Goal: Transaction & Acquisition: Register for event/course

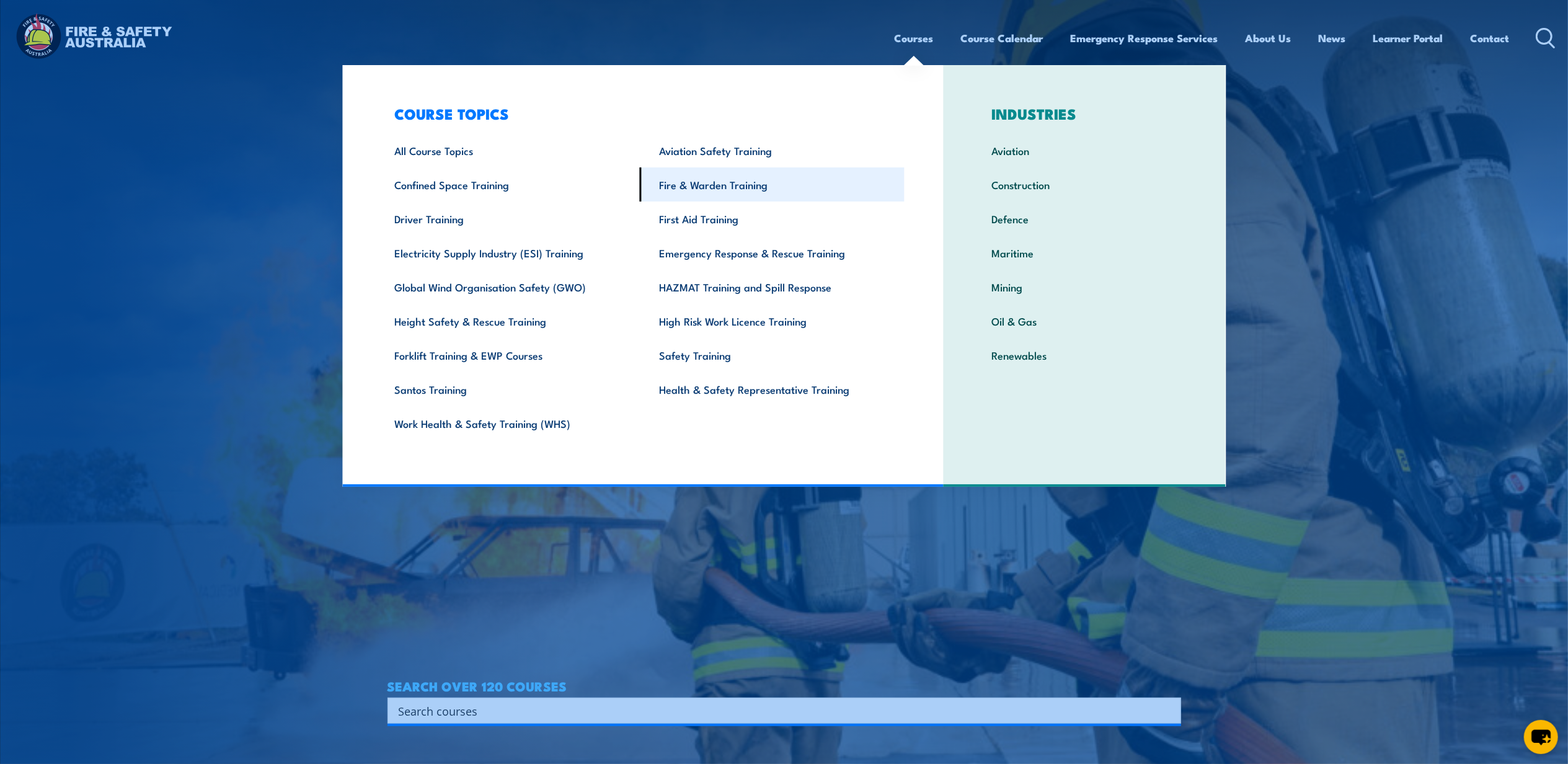
click at [781, 181] on link "Fire & Warden Training" at bounding box center [772, 184] width 265 height 34
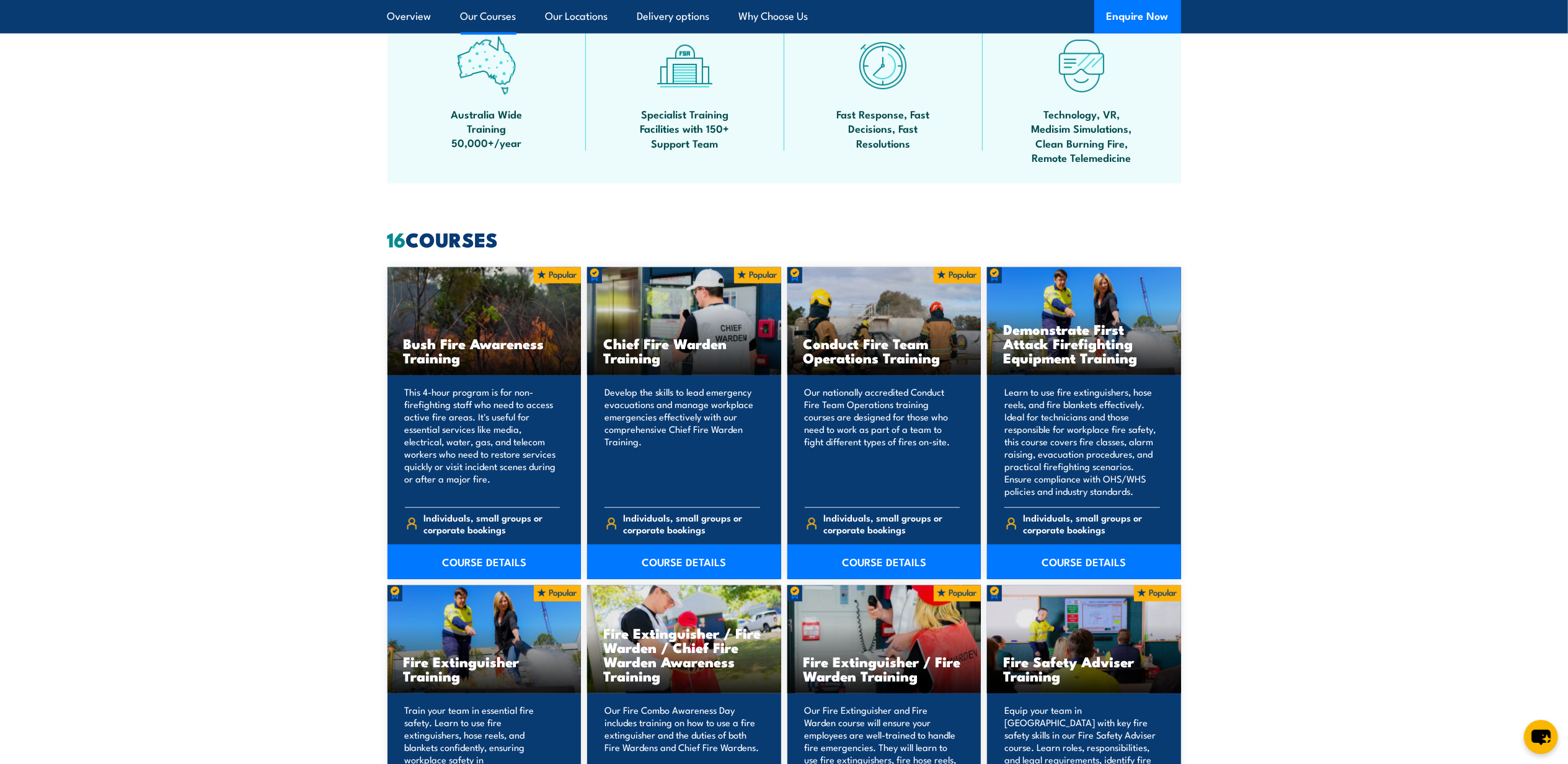
scroll to position [1076, 0]
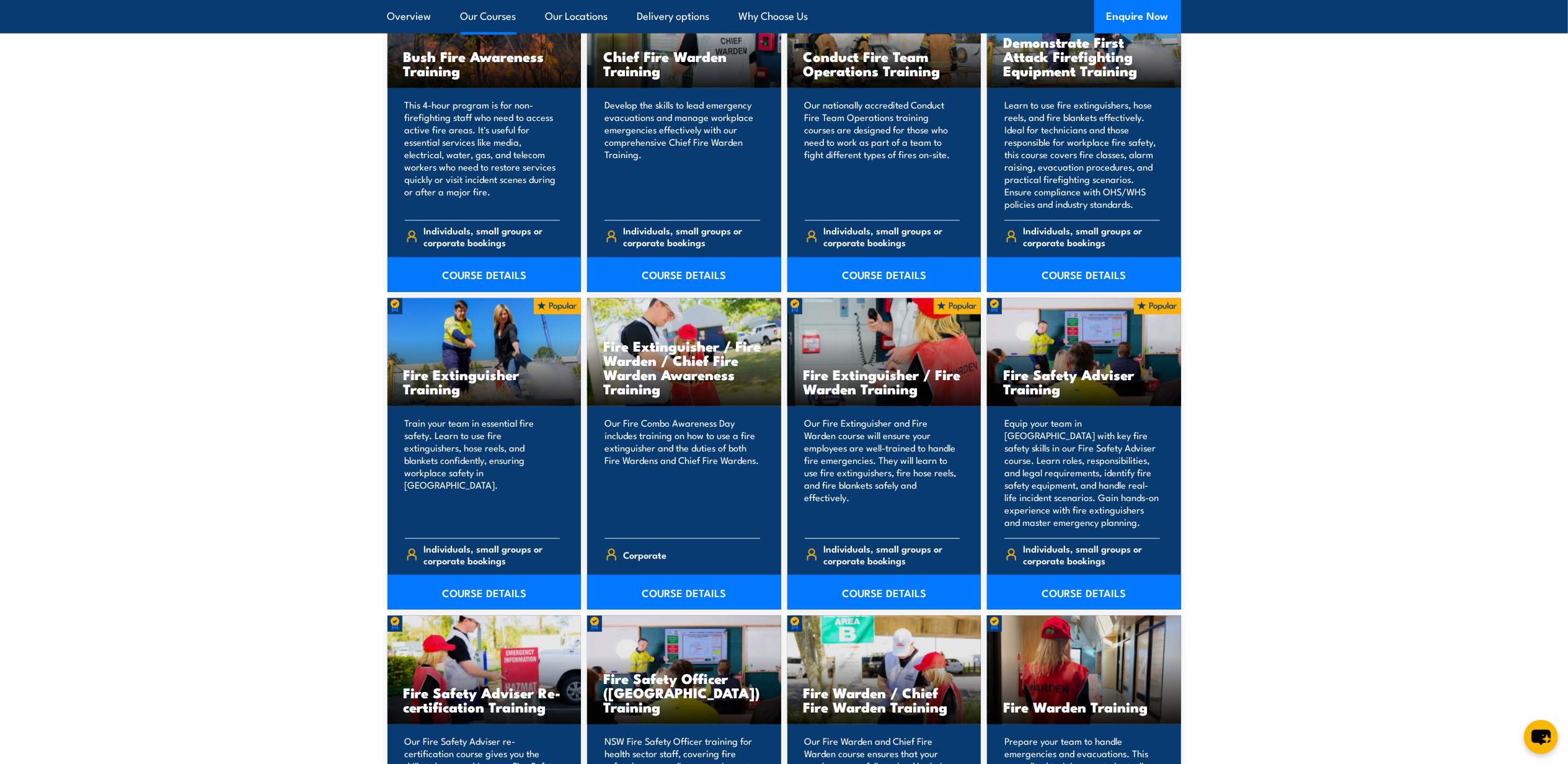
click at [900, 410] on div "Our Fire Extinguisher and Fire Warden course will ensure your employees are wel…" at bounding box center [884, 508] width 194 height 204
click at [867, 586] on link "COURSE DETAILS" at bounding box center [884, 592] width 194 height 34
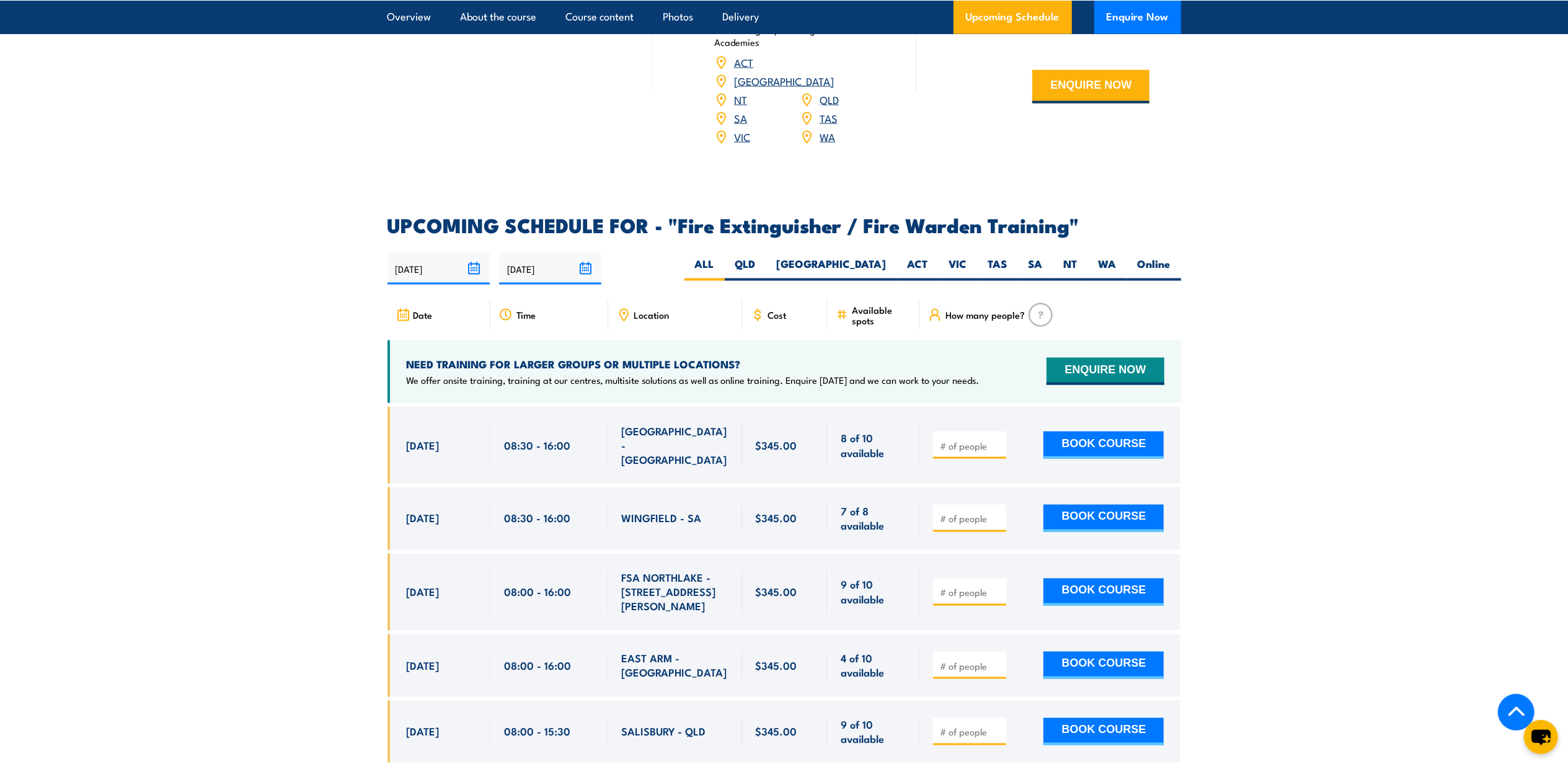
scroll to position [1902, 0]
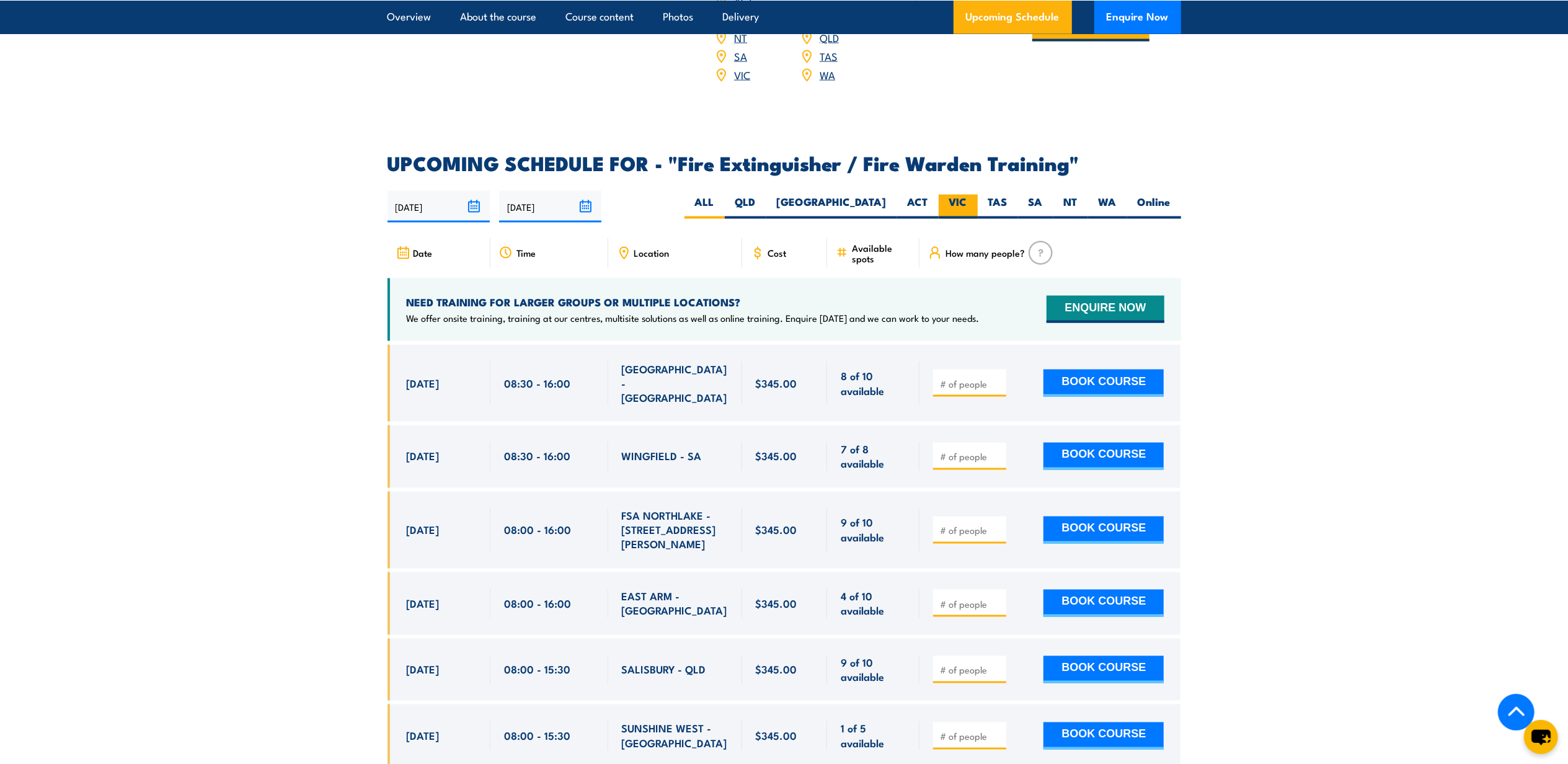
click at [960, 194] on label "VIC" at bounding box center [959, 207] width 39 height 24
click at [967, 194] on input "VIC" at bounding box center [971, 198] width 8 height 8
radio input "true"
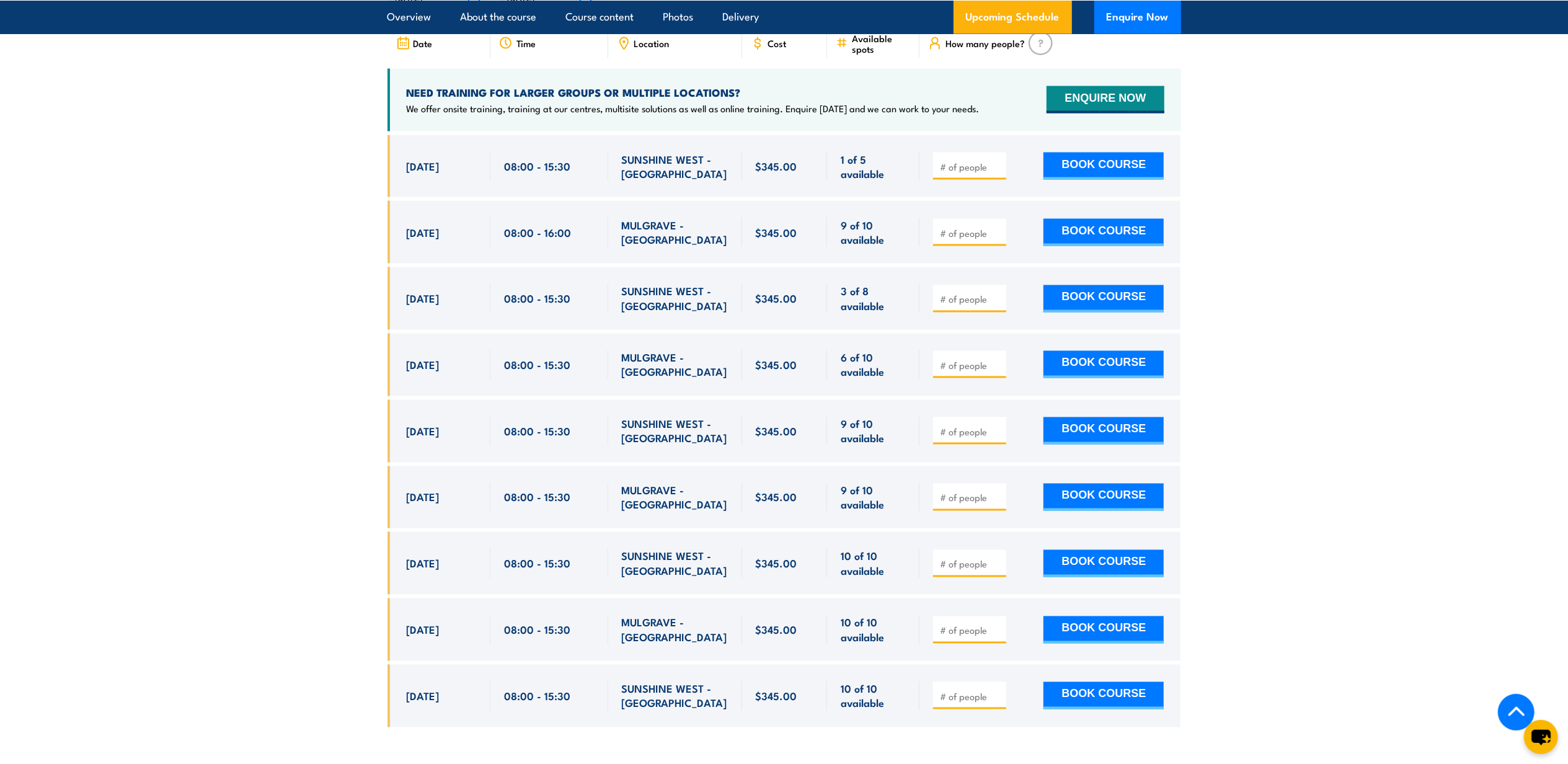
scroll to position [2120, 0]
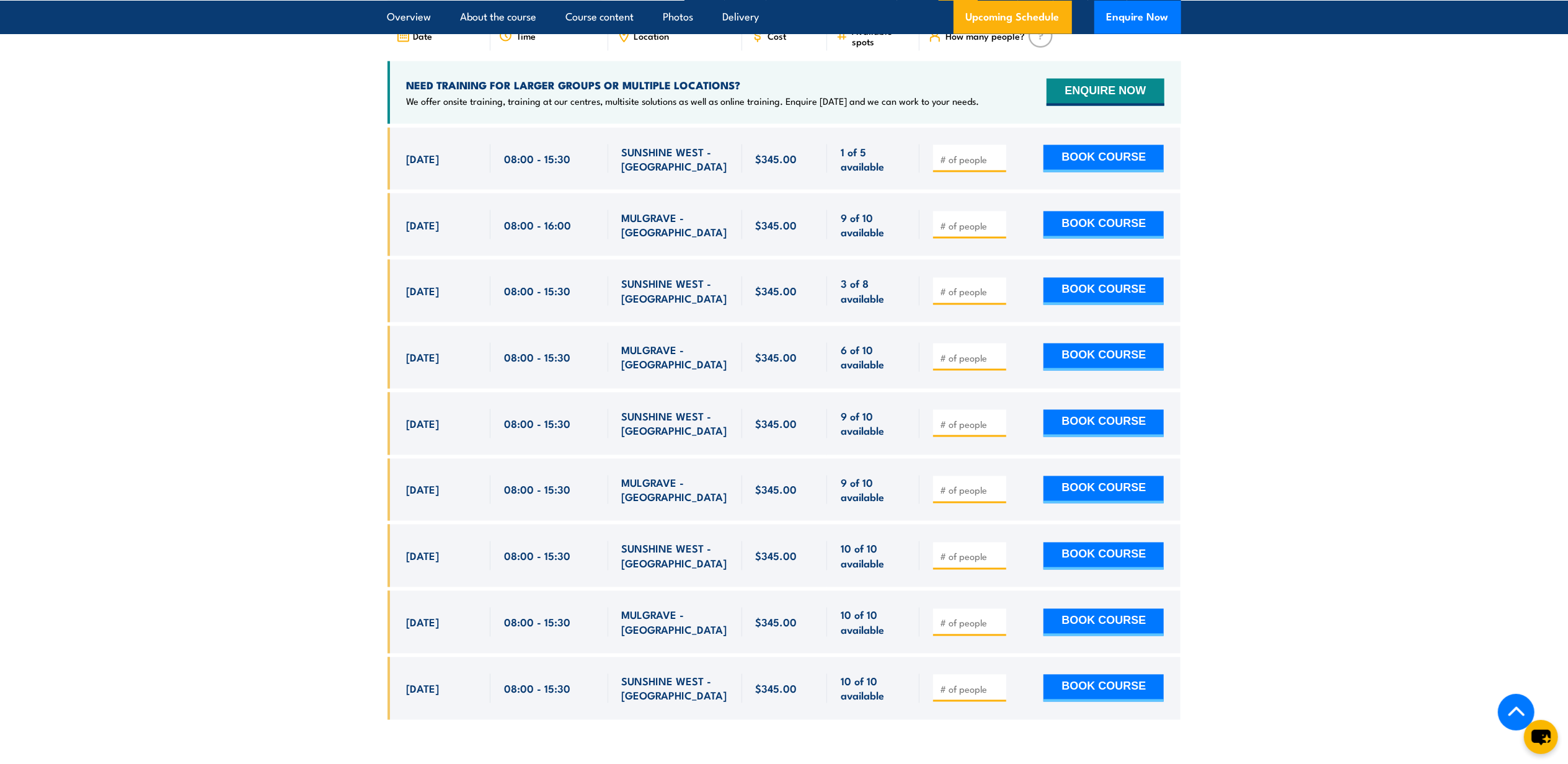
click at [1477, 212] on section "UPCOMING SCHEDULE FOR - "Fire Extinguisher / Fire Warden Training" 06/10/2025 0…" at bounding box center [784, 338] width 1568 height 802
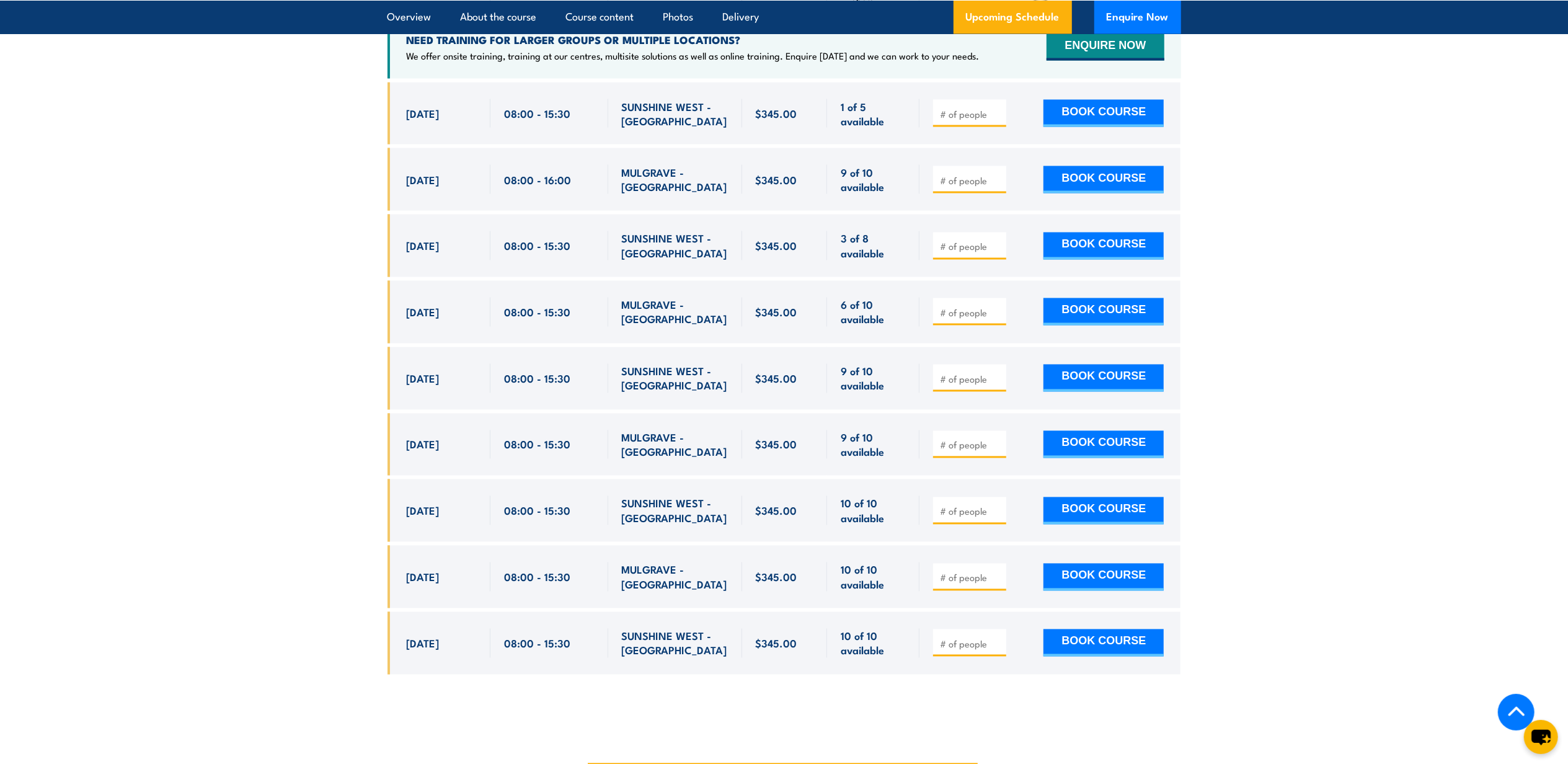
scroll to position [2202, 0]
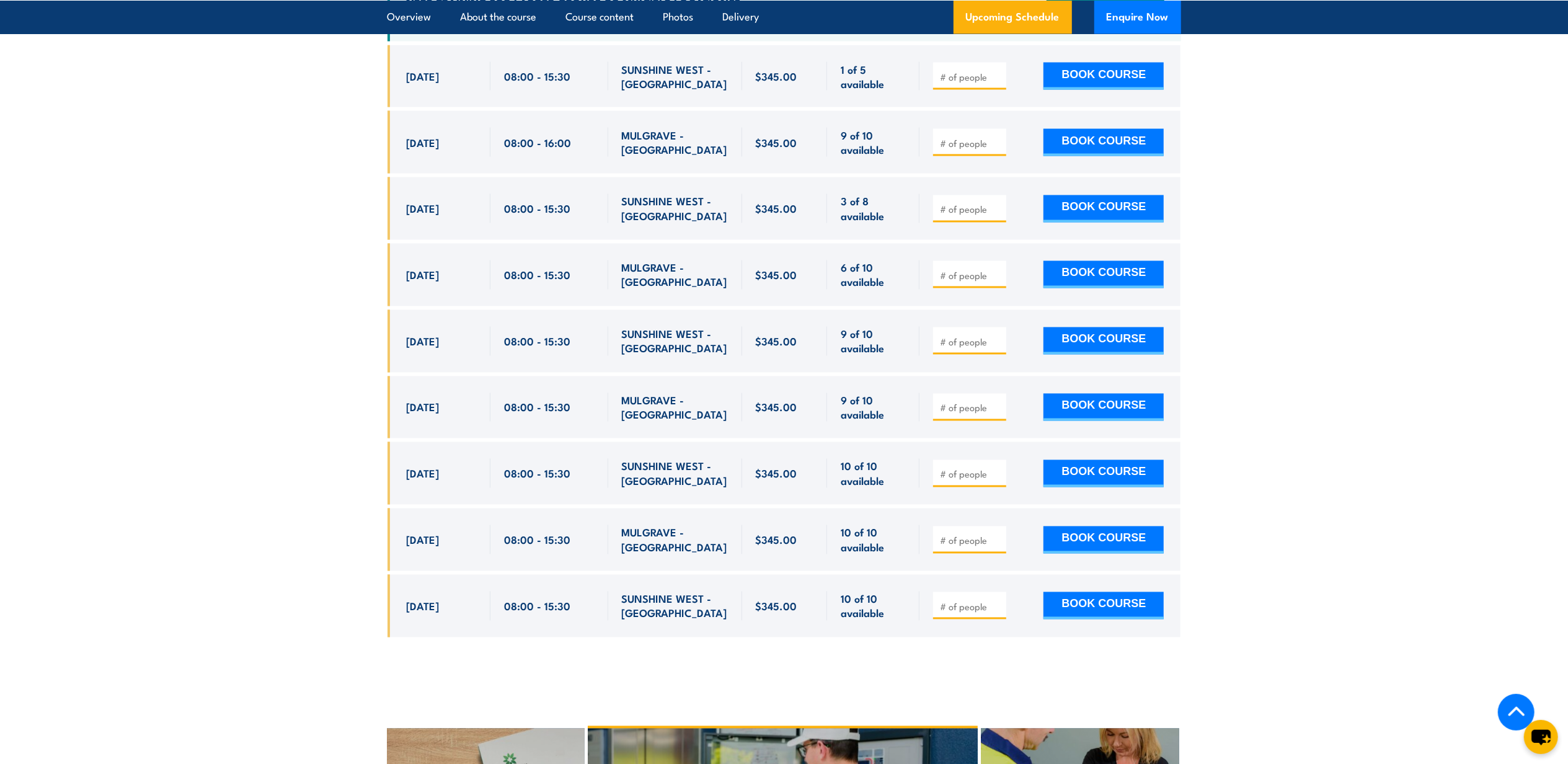
drag, startPoint x: 345, startPoint y: 442, endPoint x: 1191, endPoint y: 582, distance: 857.5
click at [1191, 582] on section "UPCOMING SCHEDULE FOR - "Fire Extinguisher / Fire Warden Training" 06/10/2025 0…" at bounding box center [784, 255] width 1568 height 802
copy div "2 Dec, 2025 08:00 - 15:30 SUNSHINE WEST - VIC 10 of 10 available $345.00 $345.0…"
click at [1226, 521] on section "UPCOMING SCHEDULE FOR - "Fire Extinguisher / Fire Warden Training" 06/10/2025 0…" at bounding box center [784, 255] width 1568 height 802
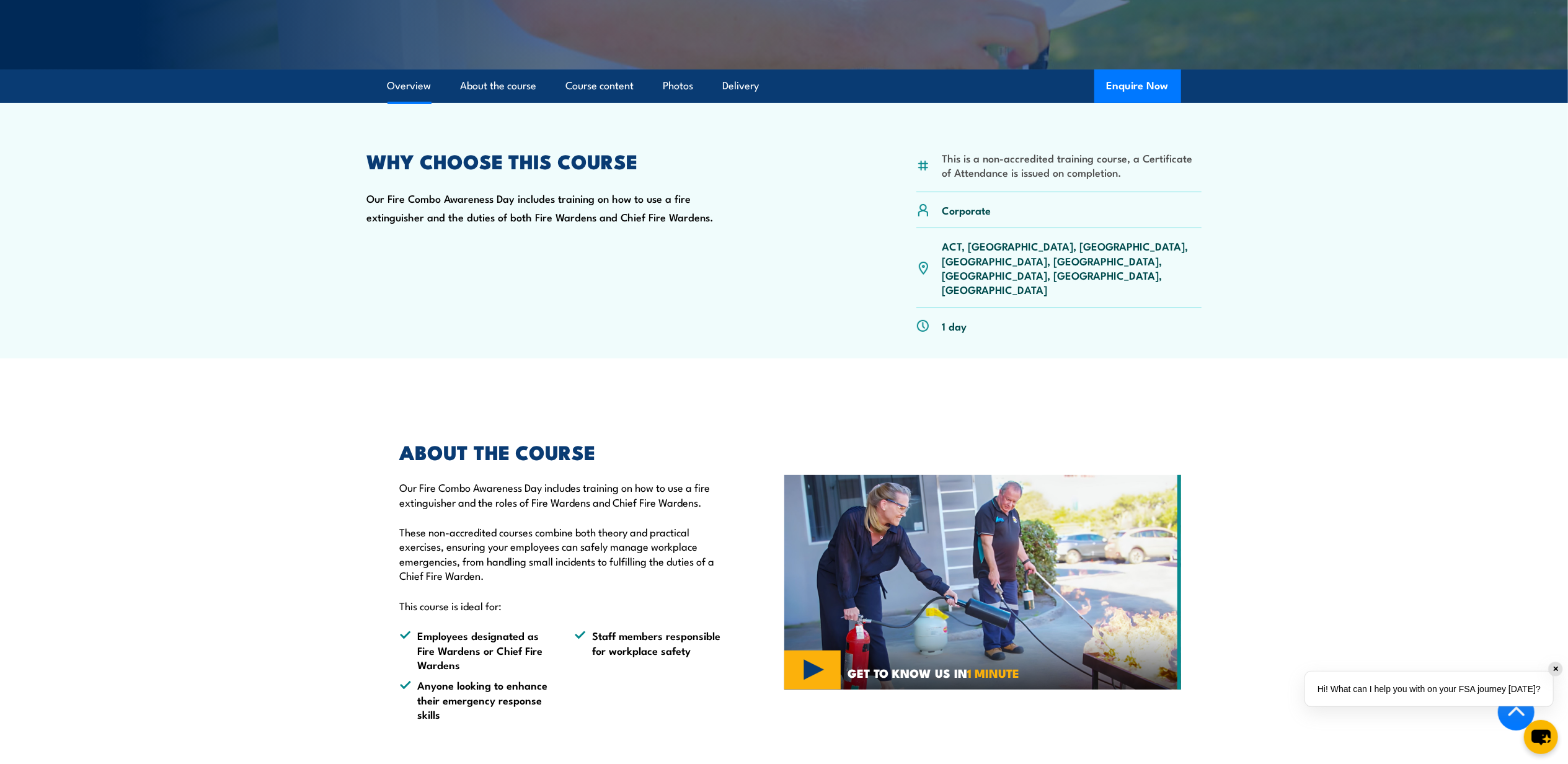
scroll to position [29, 0]
